Goal: Transaction & Acquisition: Obtain resource

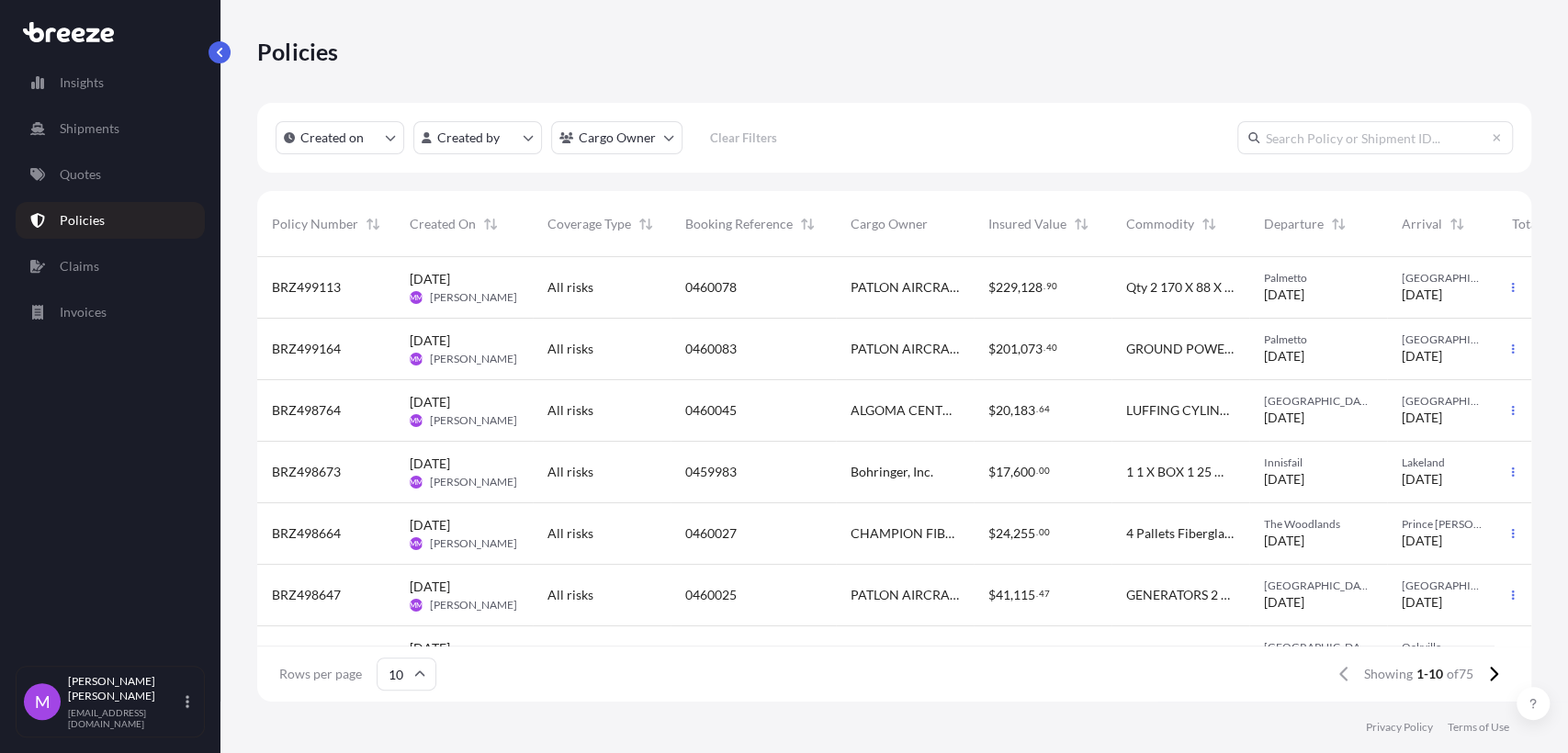
scroll to position [438, 1258]
click at [78, 179] on p "Quotes" at bounding box center [80, 175] width 41 height 18
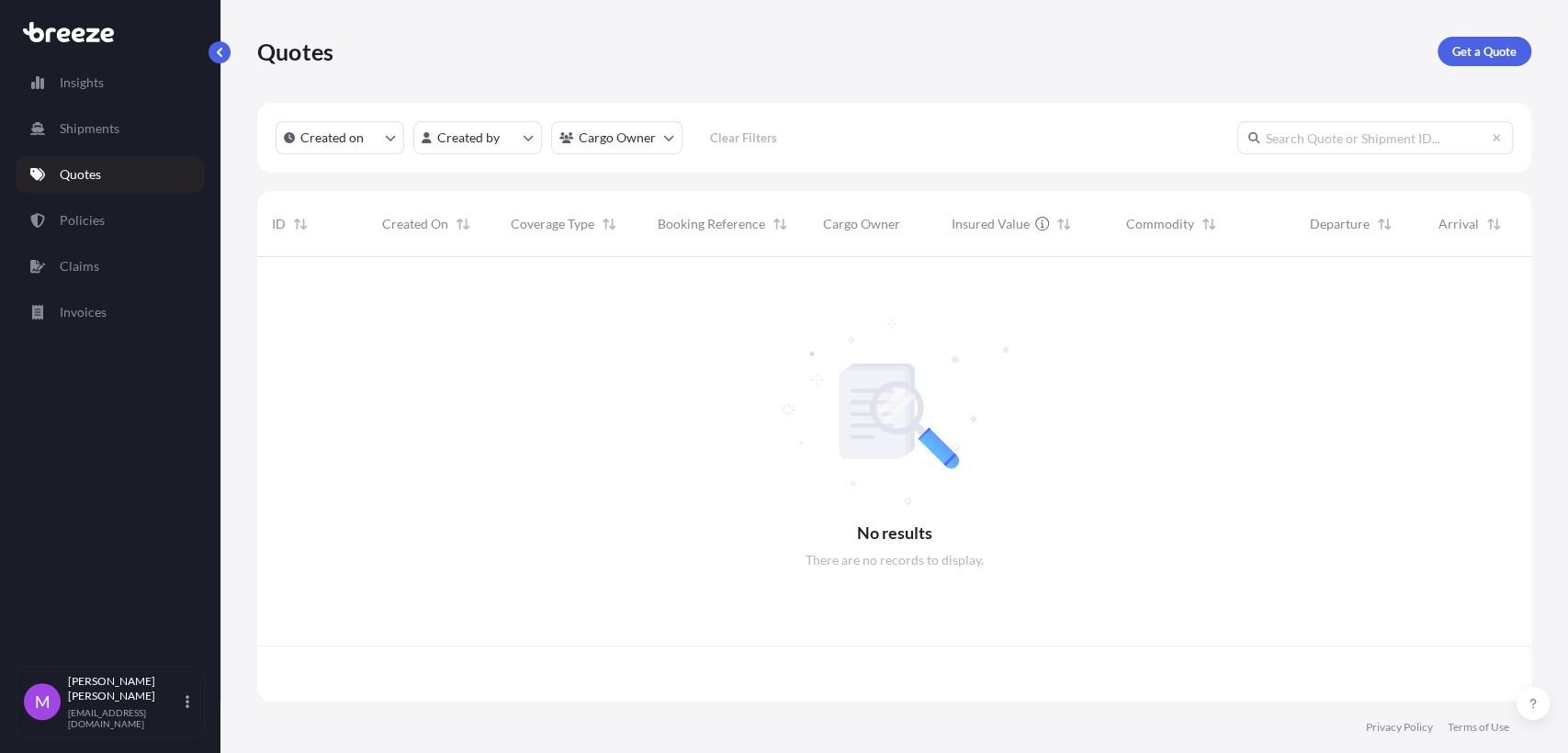
scroll to position [438, 1258]
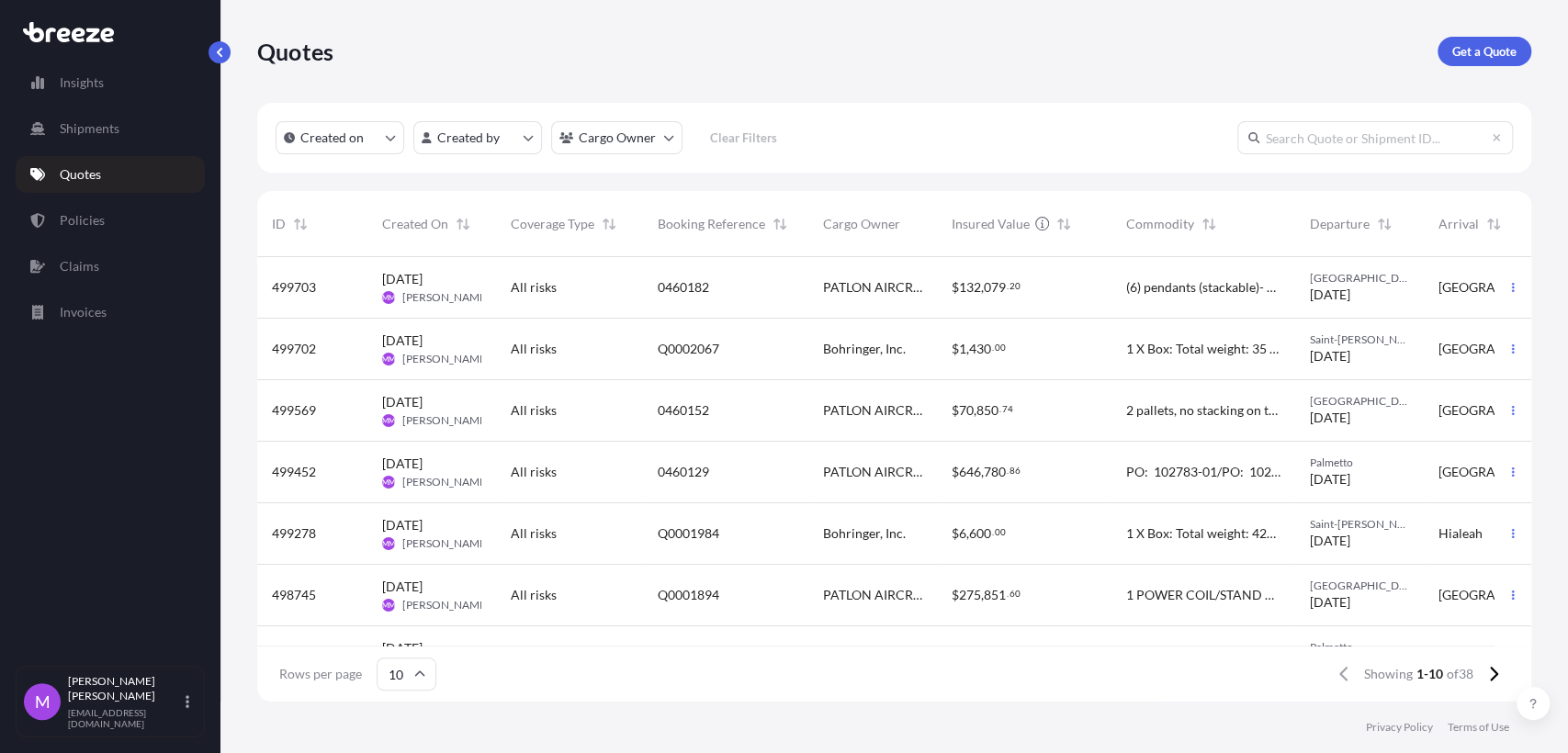
click at [1016, 307] on div "$ 132 , 079 . 20" at bounding box center [1024, 287] width 175 height 62
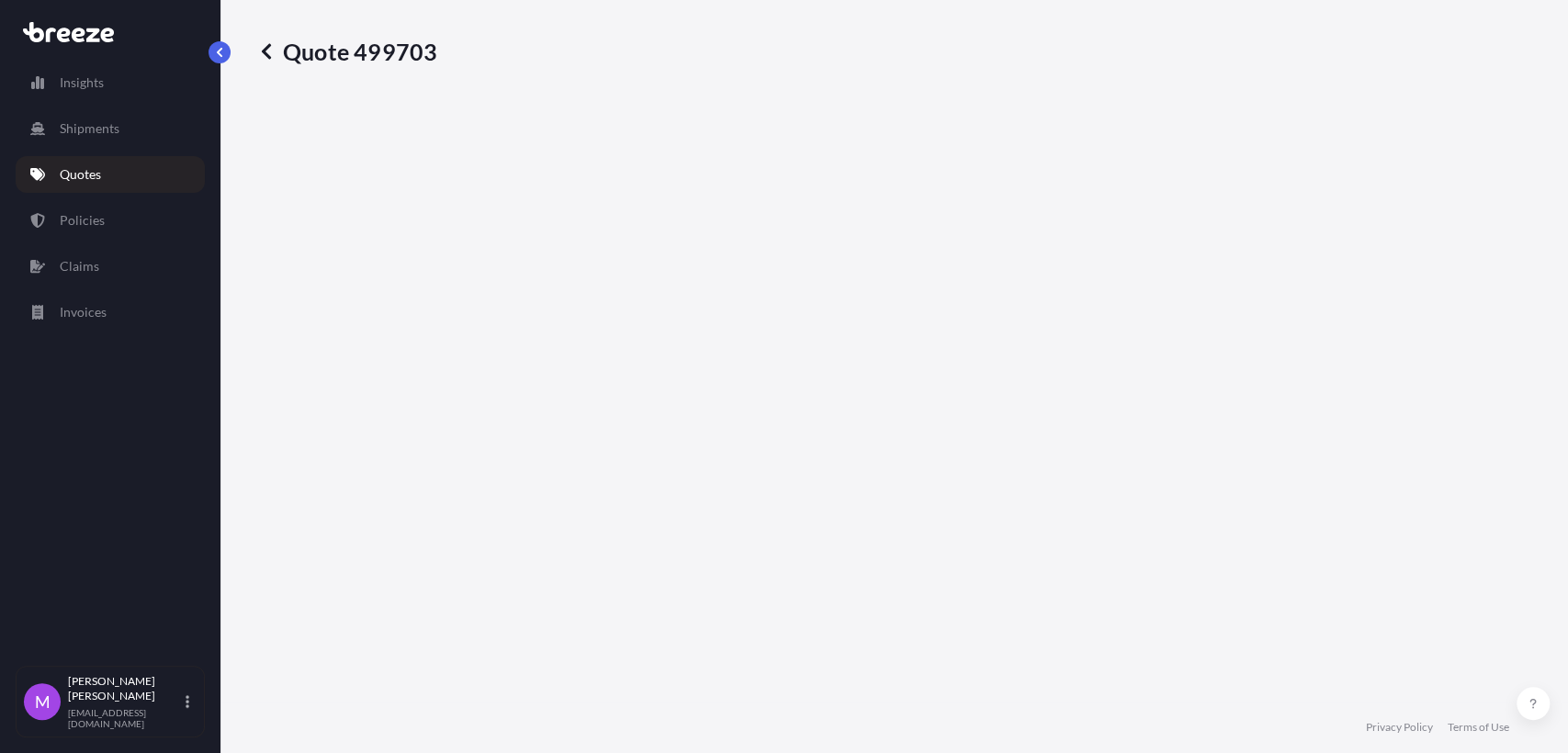
select select "Road"
select select "1"
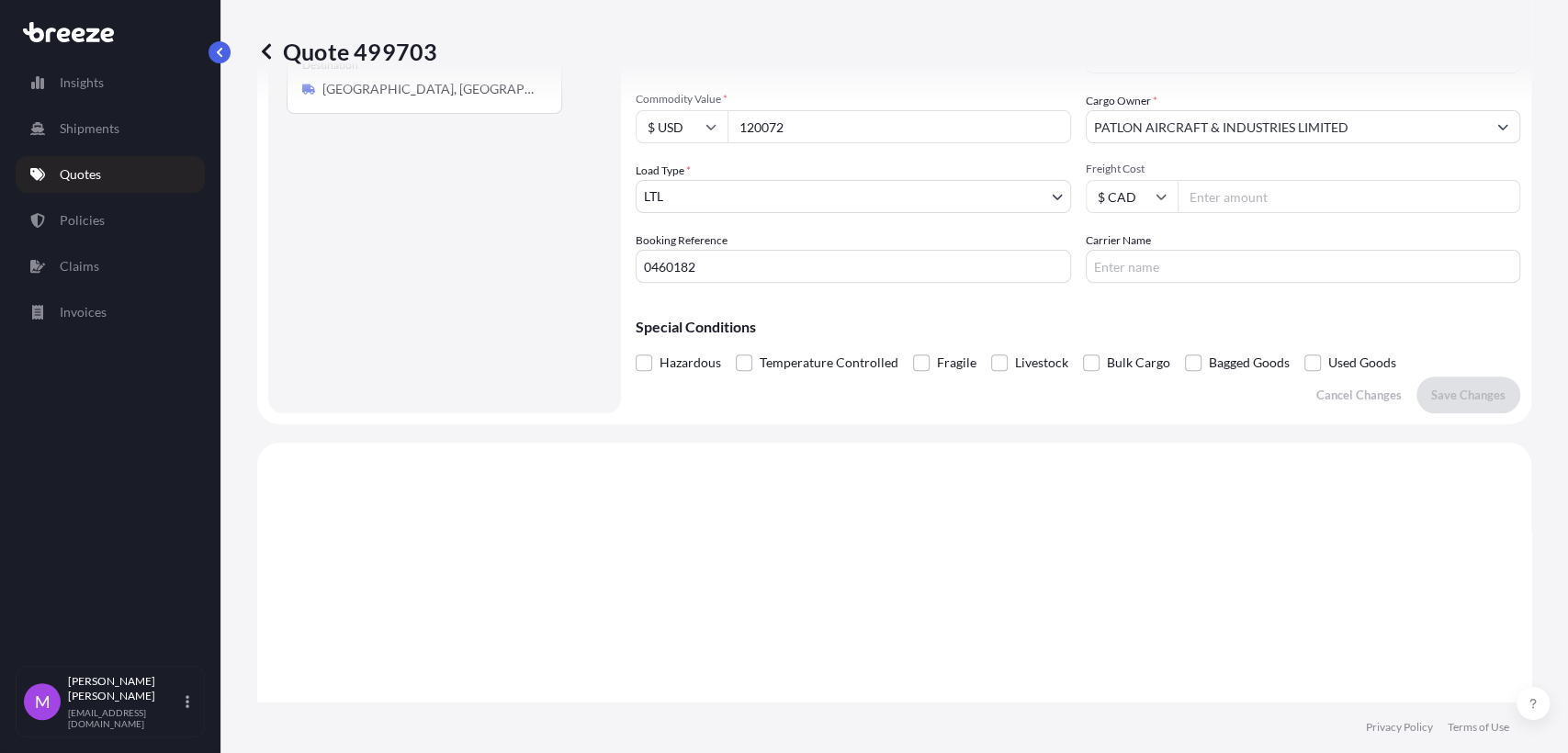
scroll to position [215, 0]
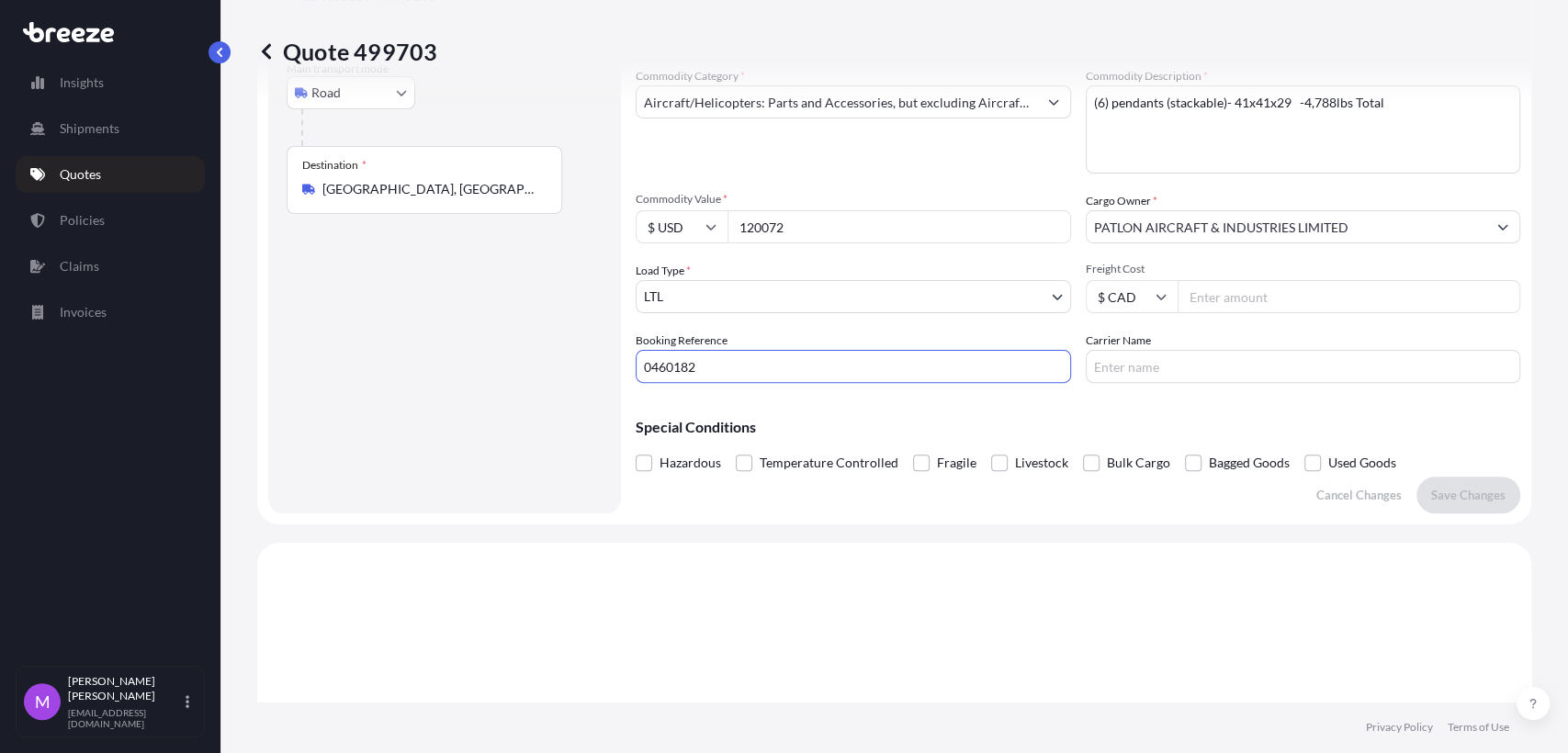
click at [688, 383] on input "0460182" at bounding box center [853, 366] width 436 height 33
drag, startPoint x: 739, startPoint y: 383, endPoint x: 573, endPoint y: 376, distance: 166.1
click at [573, 376] on form "Route Details Place of loading Road Road Rail Origin * [STREET_ADDRESS] Main tr…" at bounding box center [894, 205] width 1274 height 637
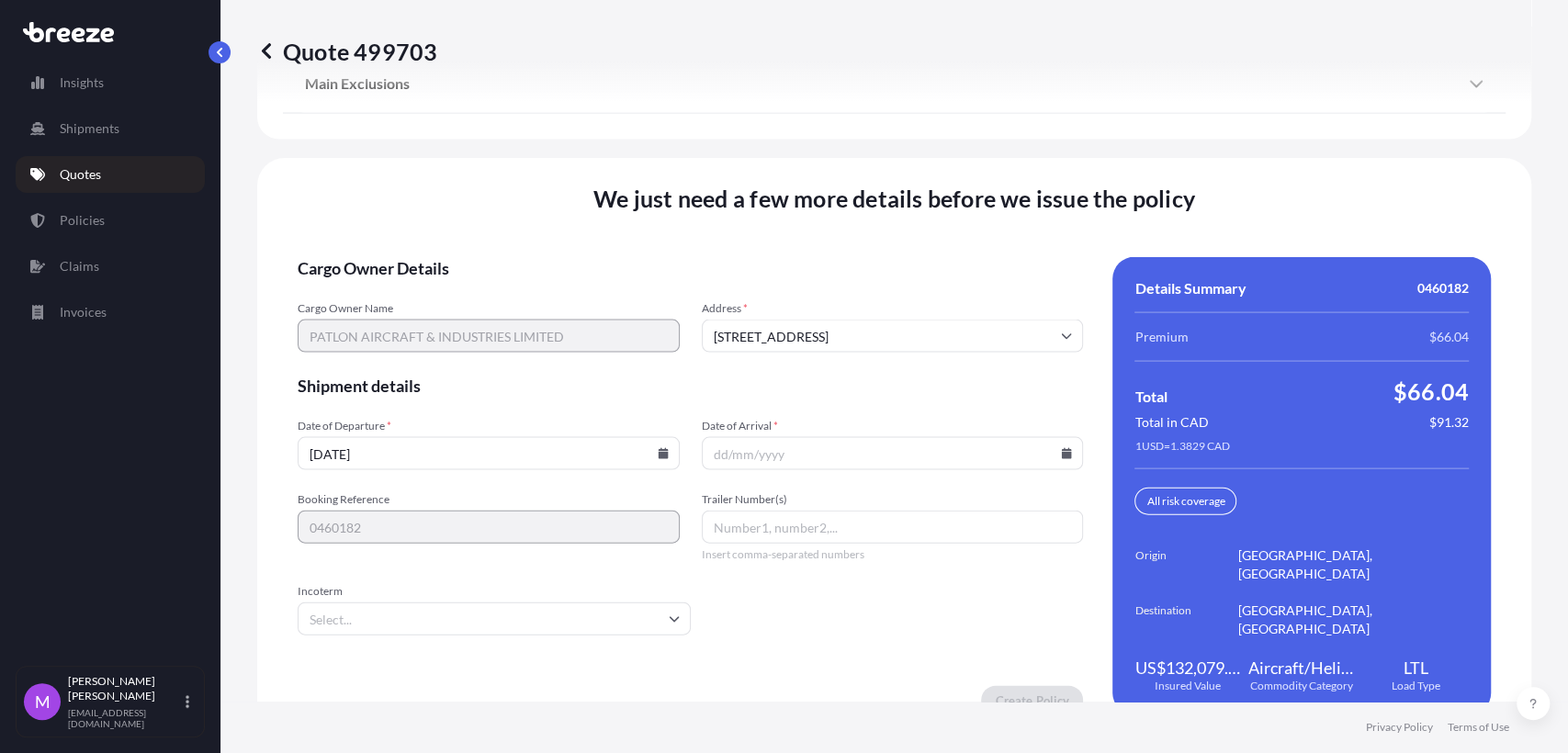
scroll to position [2461, 0]
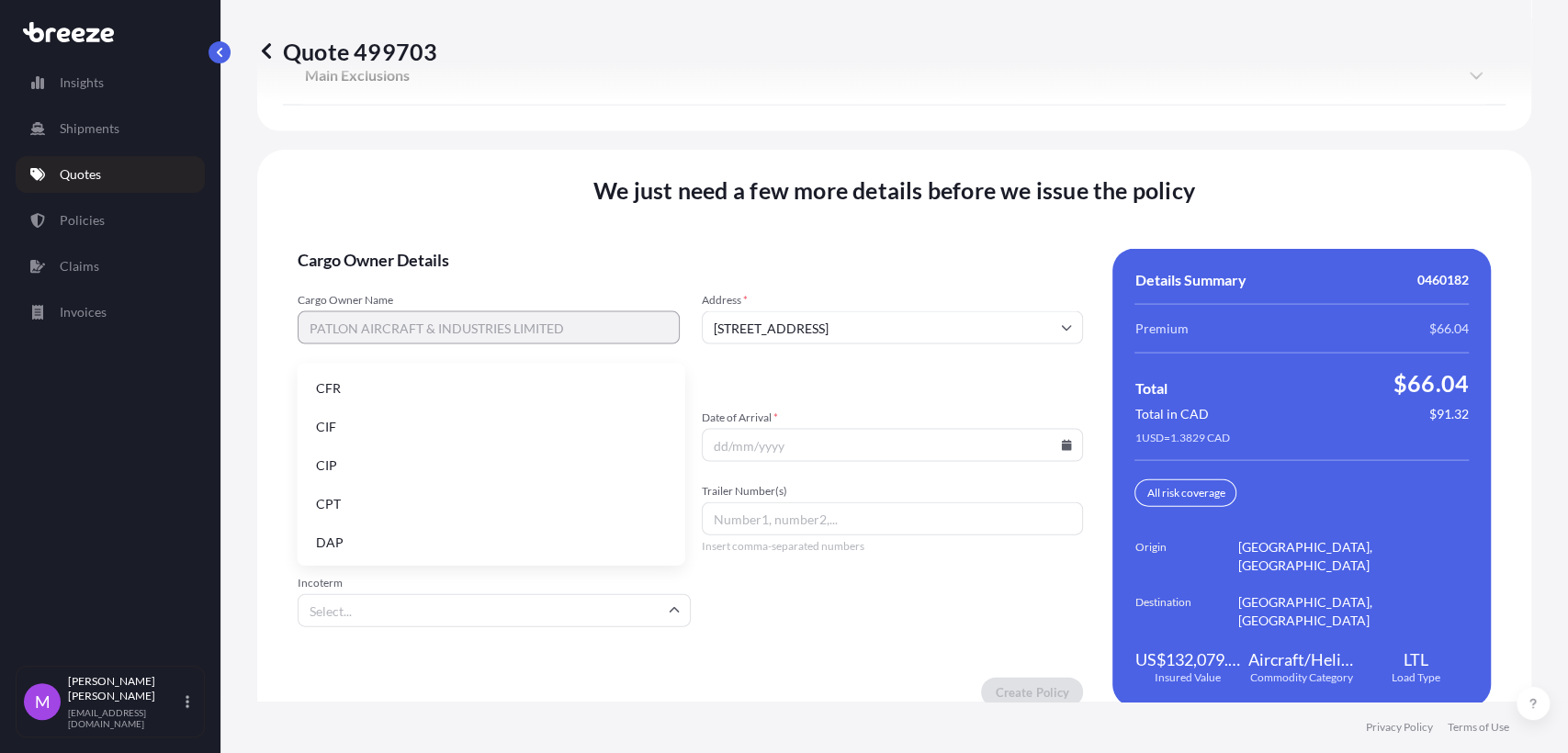
click at [394, 616] on input "Incoterm" at bounding box center [494, 610] width 393 height 33
click at [353, 434] on li "CIF" at bounding box center [491, 427] width 373 height 35
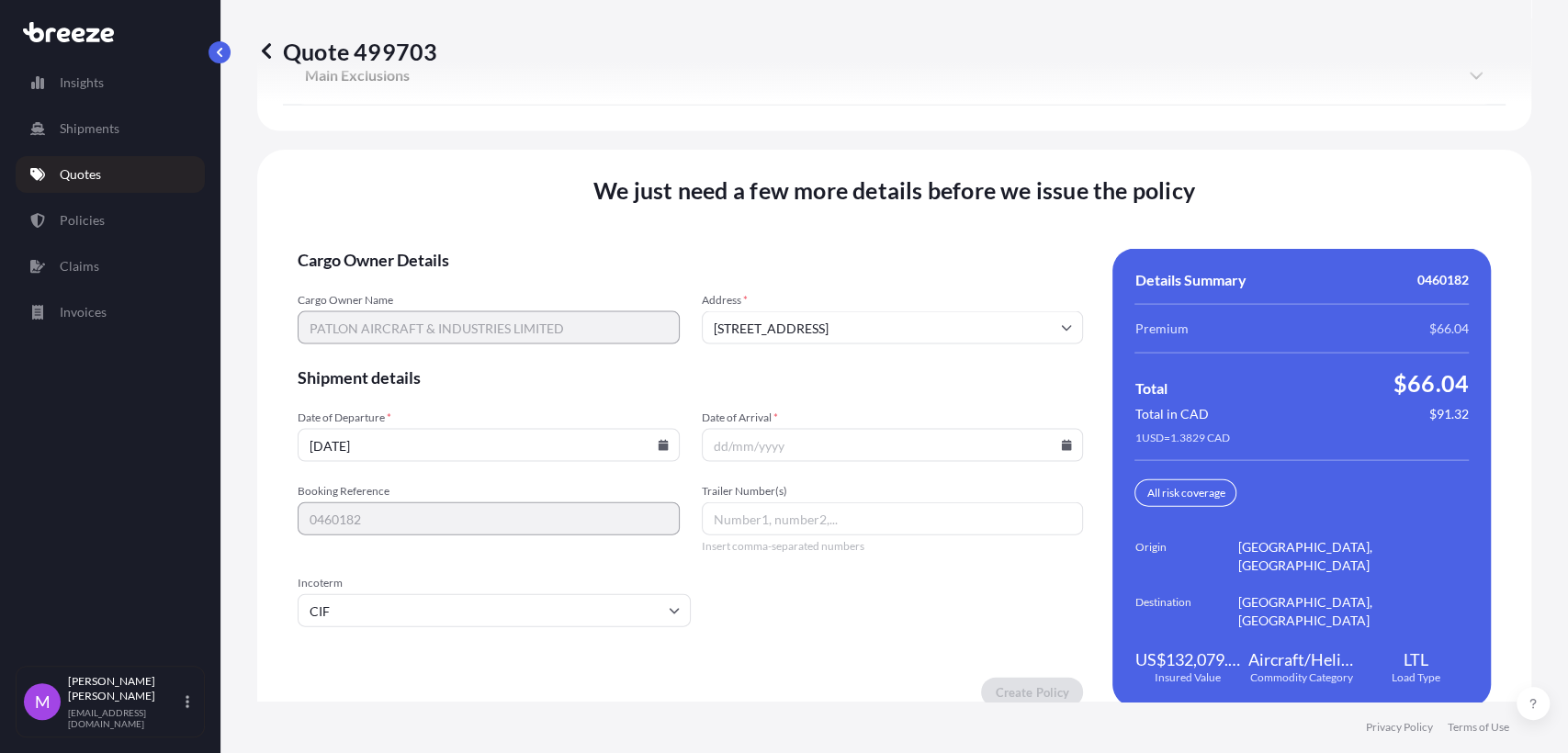
click at [742, 450] on input "Date of Arrival *" at bounding box center [892, 446] width 382 height 33
click at [487, 438] on input "[DATE]" at bounding box center [488, 446] width 382 height 33
drag, startPoint x: 487, startPoint y: 438, endPoint x: 299, endPoint y: 449, distance: 188.3
click at [299, 449] on input "[DATE]" at bounding box center [488, 446] width 382 height 33
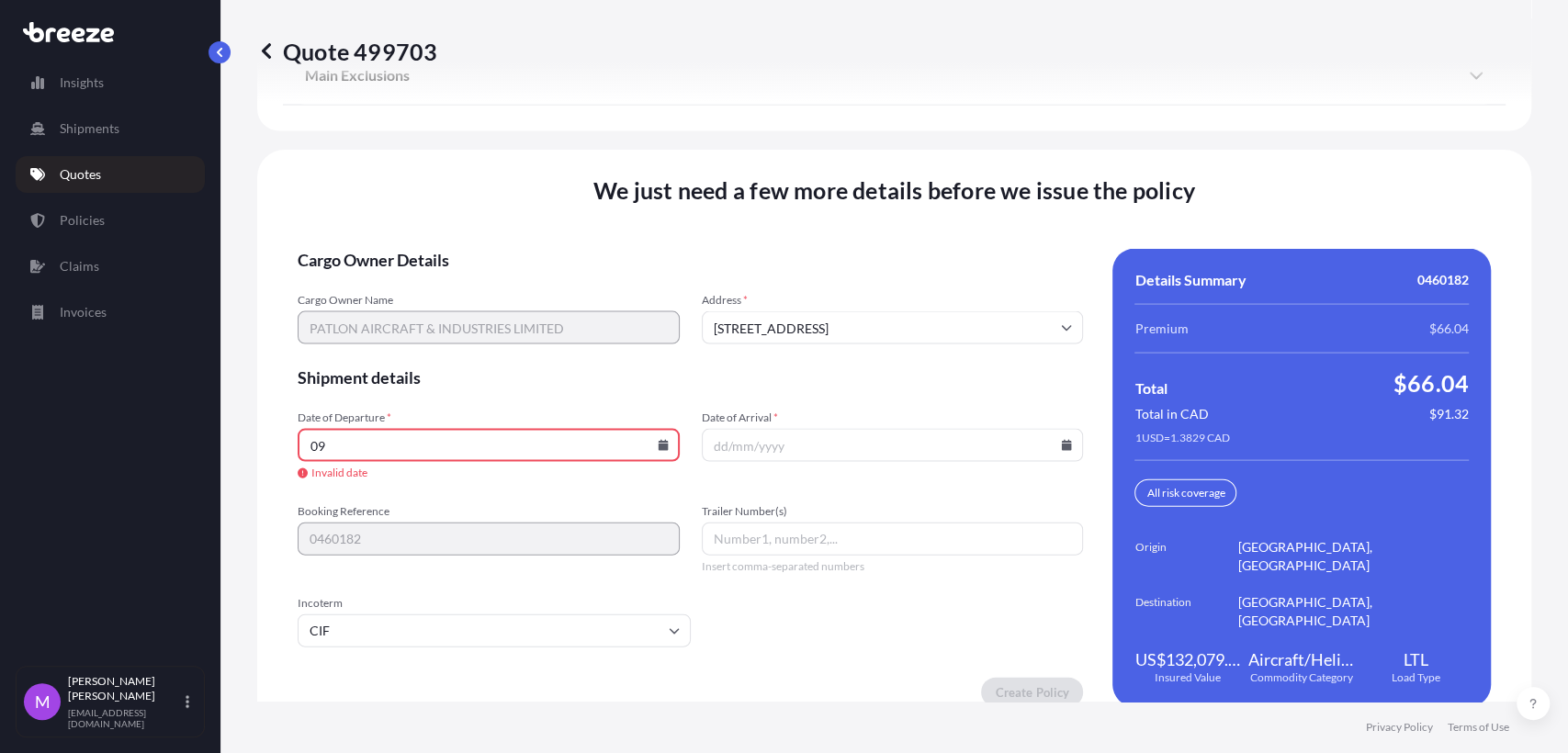
type input "0"
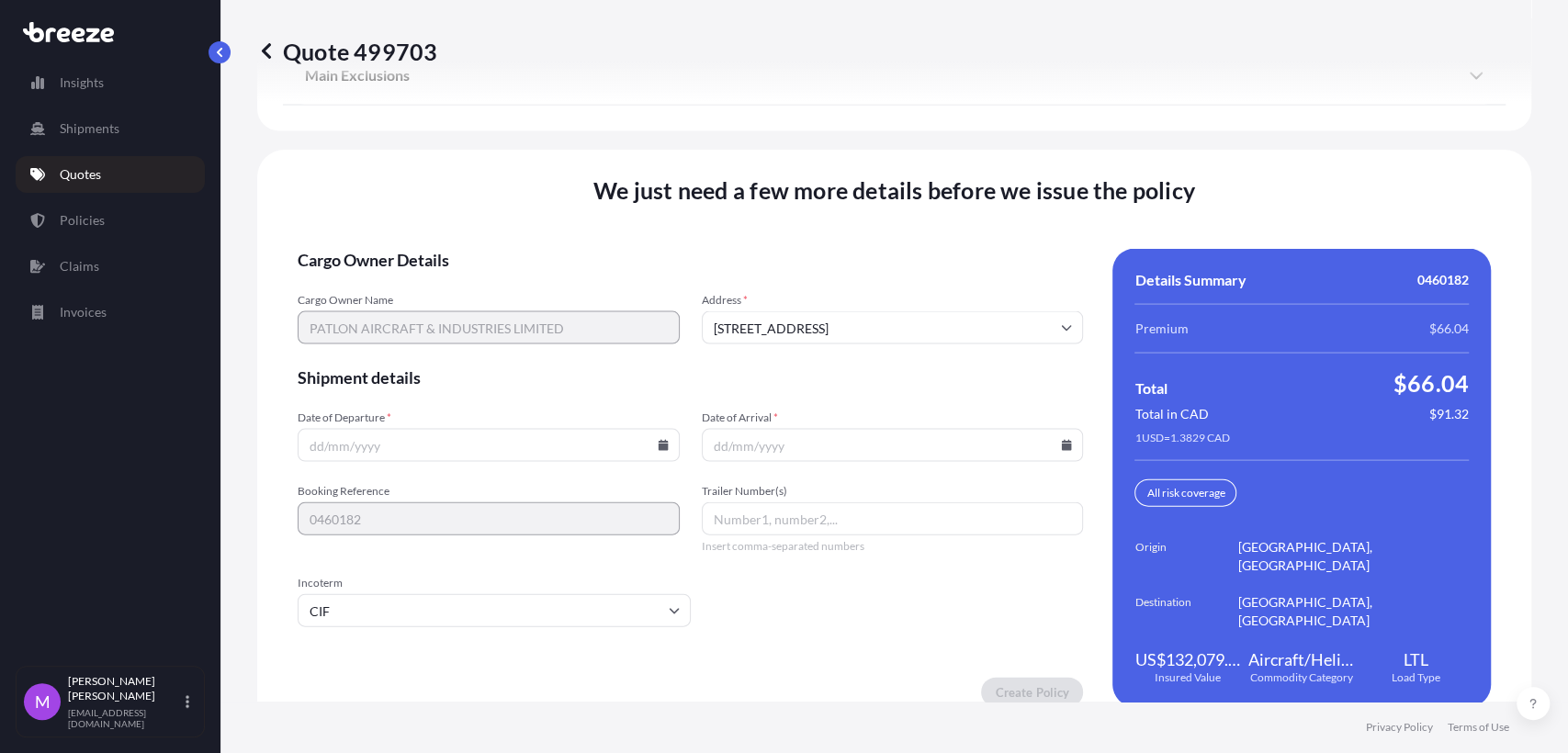
click at [654, 448] on input "Date of Departure *" at bounding box center [488, 446] width 382 height 33
click at [661, 444] on icon at bounding box center [662, 446] width 10 height 11
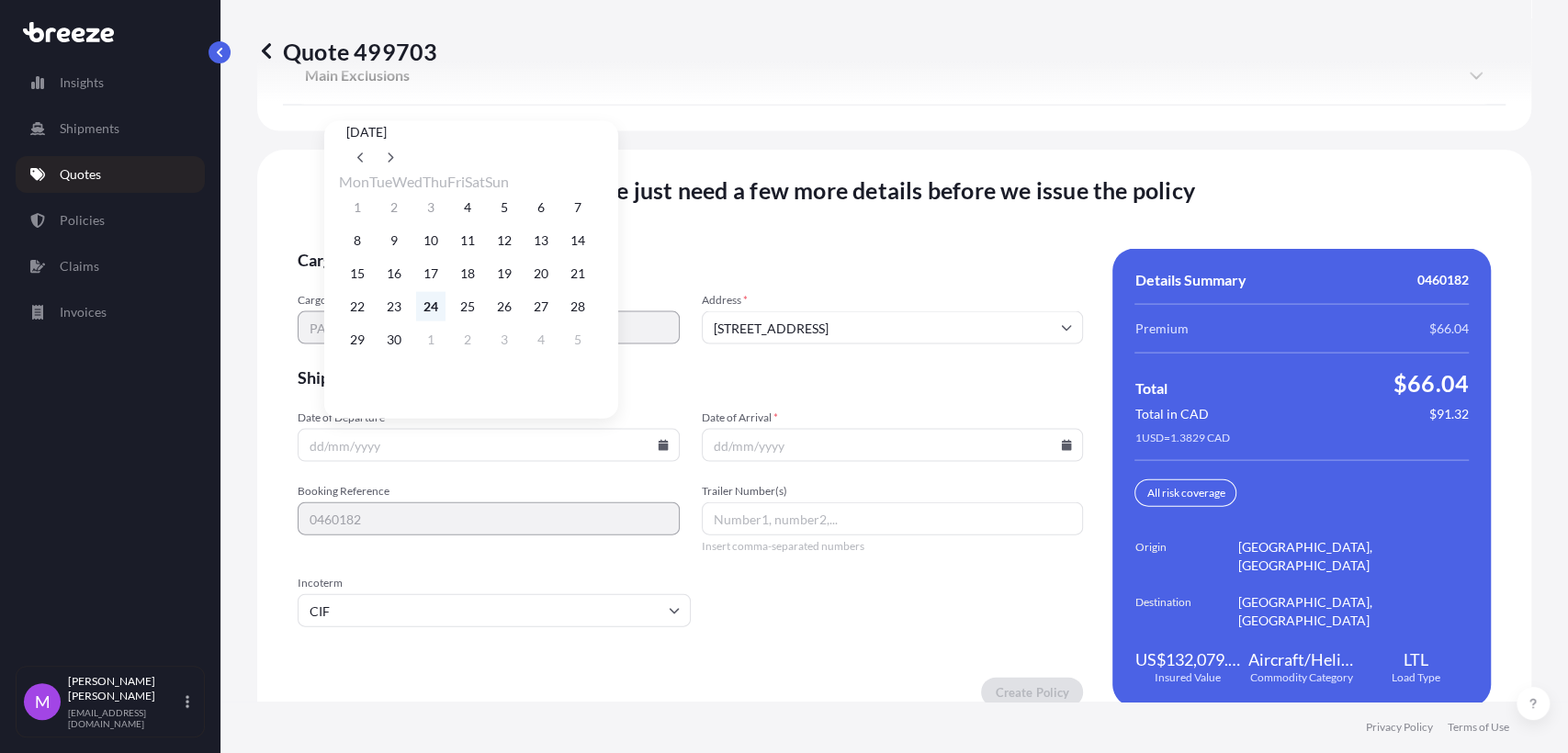
click at [446, 320] on button "24" at bounding box center [431, 307] width 29 height 29
type input "[DATE]"
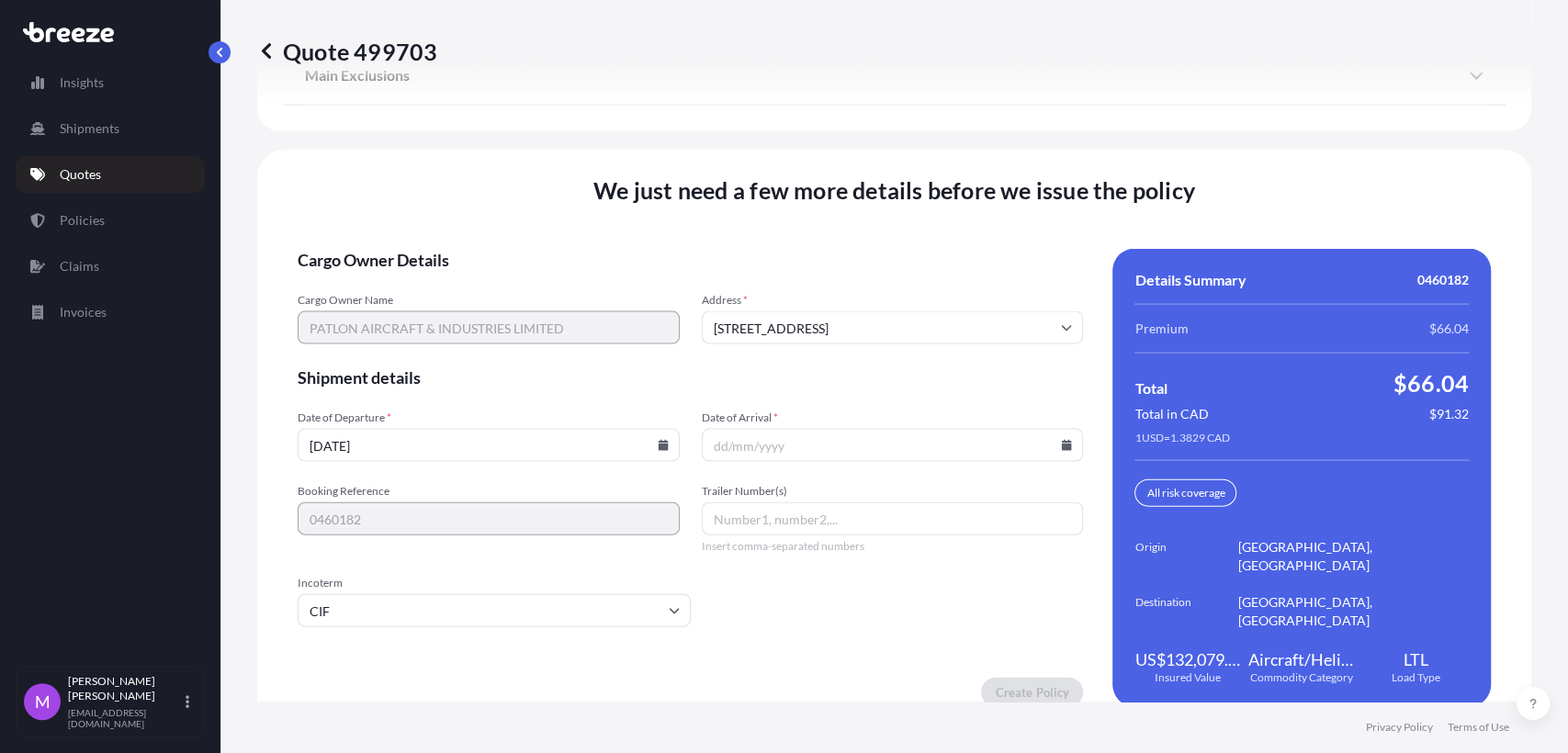
click at [1062, 445] on icon at bounding box center [1066, 446] width 10 height 11
click at [751, 352] on button "29" at bounding box center [756, 340] width 29 height 29
type input "[DATE]"
click at [755, 608] on form "Cargo Owner Details Cargo Owner Name PATLON AIRCRAFT & INDUSTRIES LIMITED Addre…" at bounding box center [690, 478] width 785 height 458
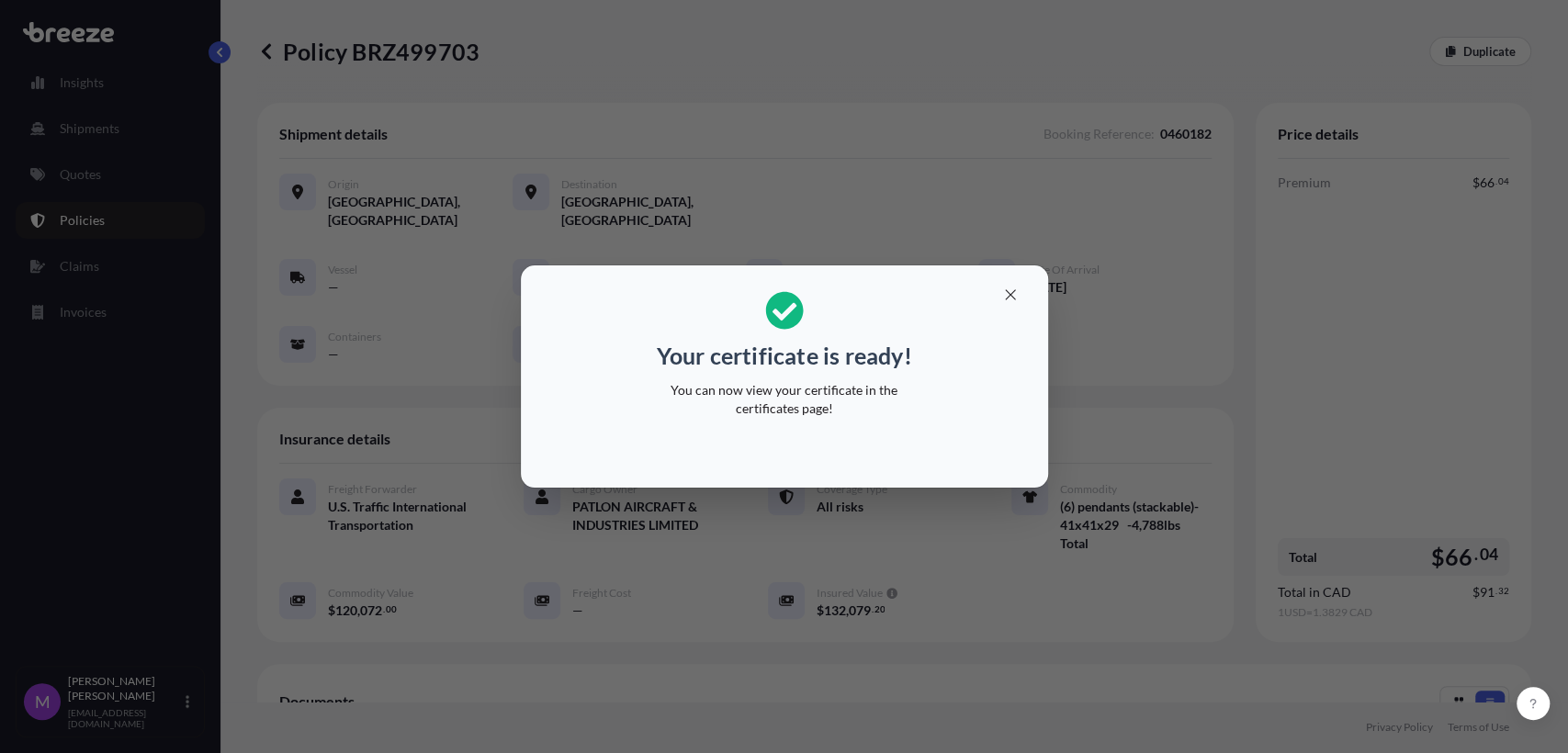
click at [979, 636] on div "Your certificate is ready! You can now view your certificate in the certificate…" at bounding box center [784, 376] width 1568 height 753
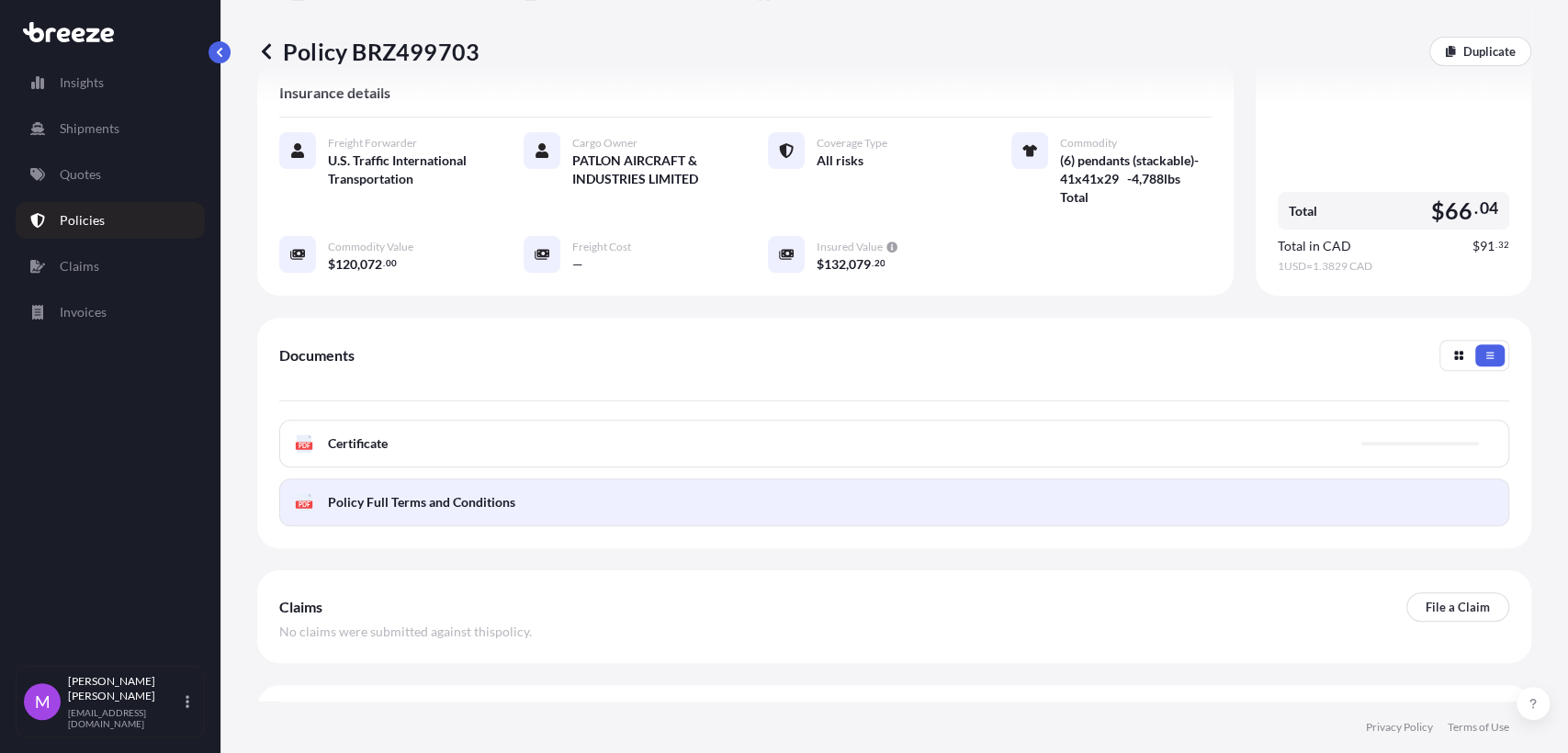
scroll to position [369, 0]
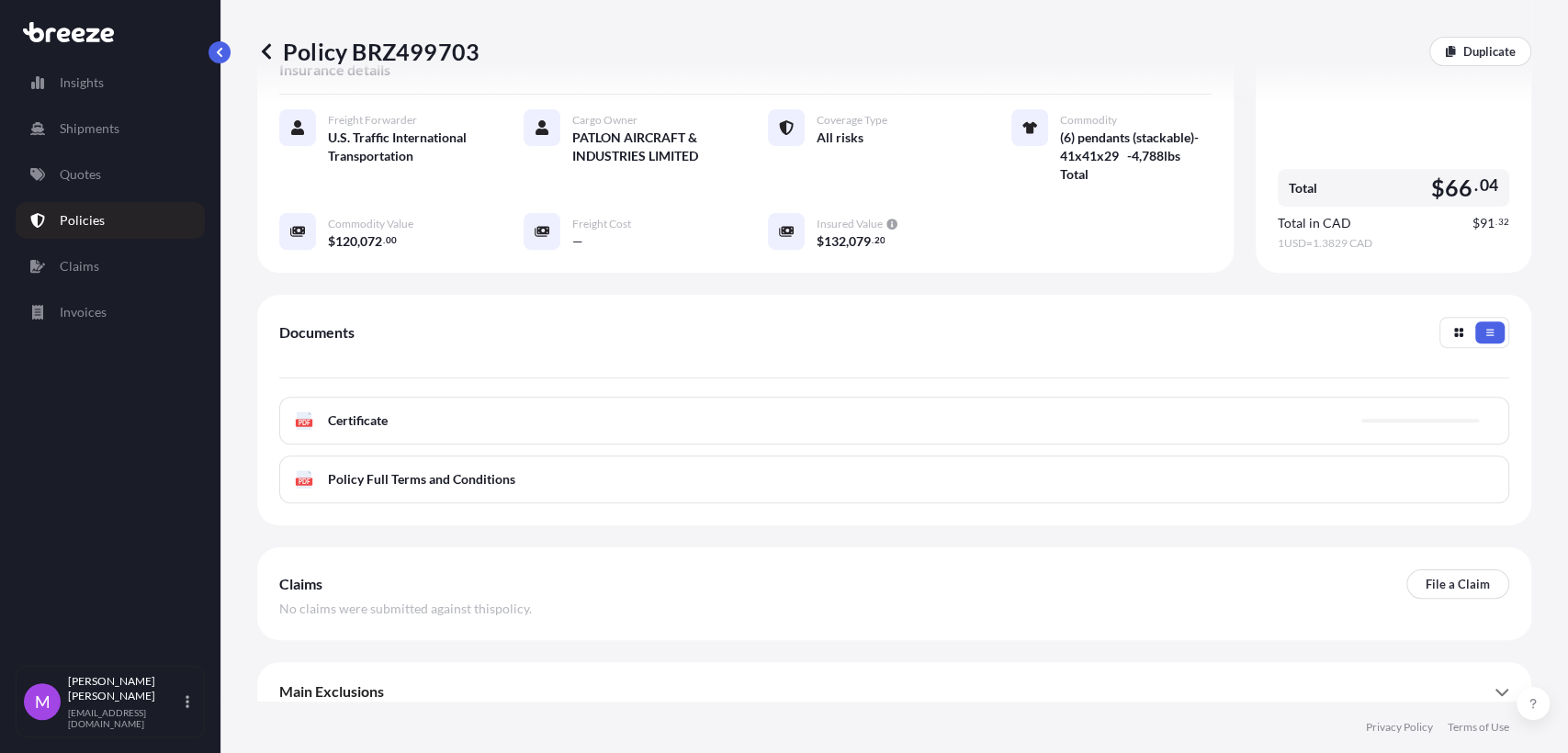
click at [454, 397] on div "PDF Certificate" at bounding box center [894, 421] width 1230 height 48
click at [387, 414] on div "PDF Certificate" at bounding box center [894, 421] width 1230 height 48
click at [375, 411] on span "Certificate" at bounding box center [357, 421] width 60 height 18
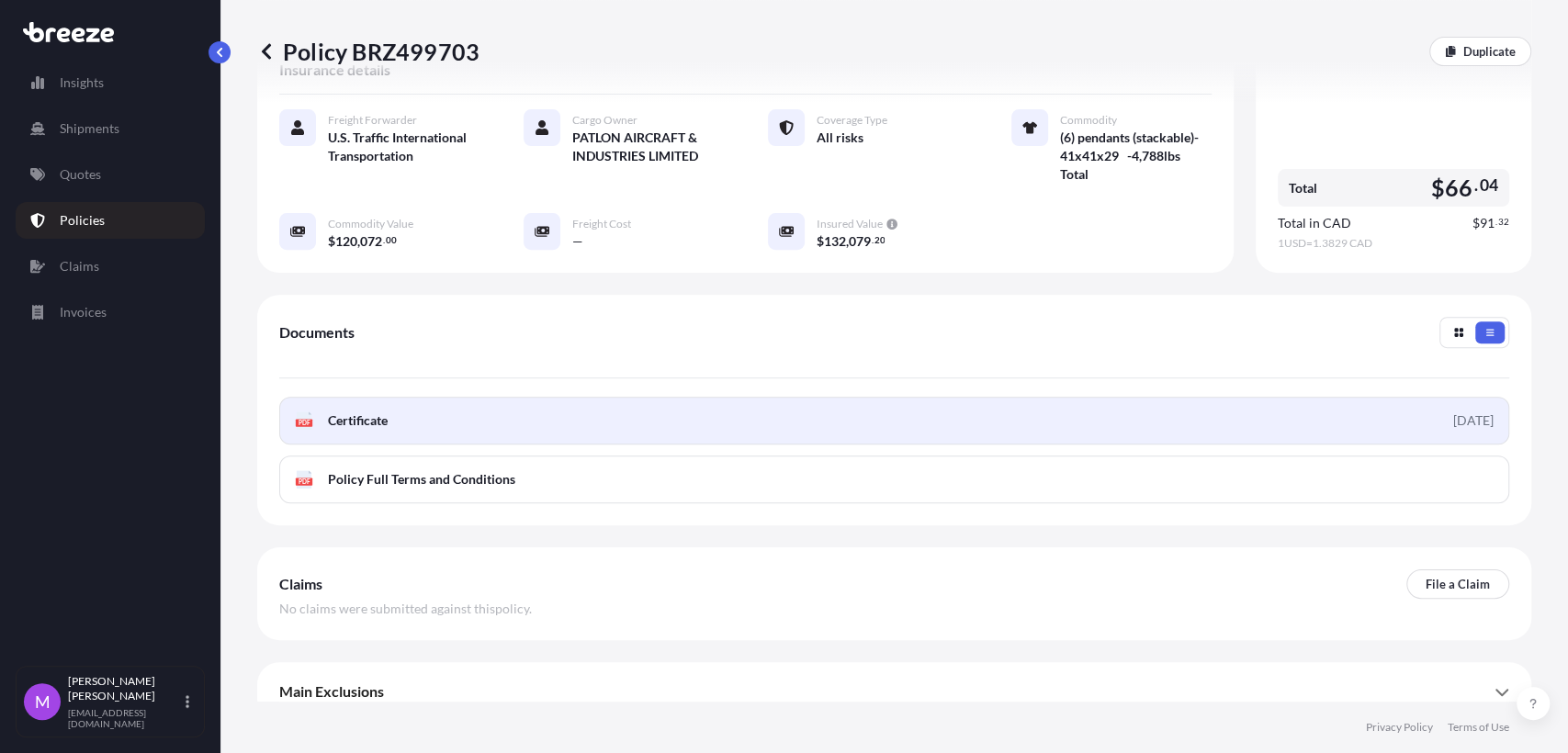
click at [364, 411] on span "Certificate" at bounding box center [357, 421] width 60 height 18
